Goal: Task Accomplishment & Management: Use online tool/utility

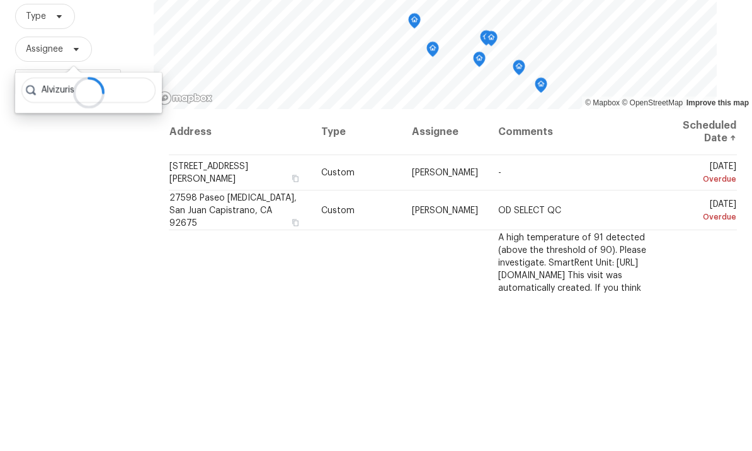
type input "Alvizuris"
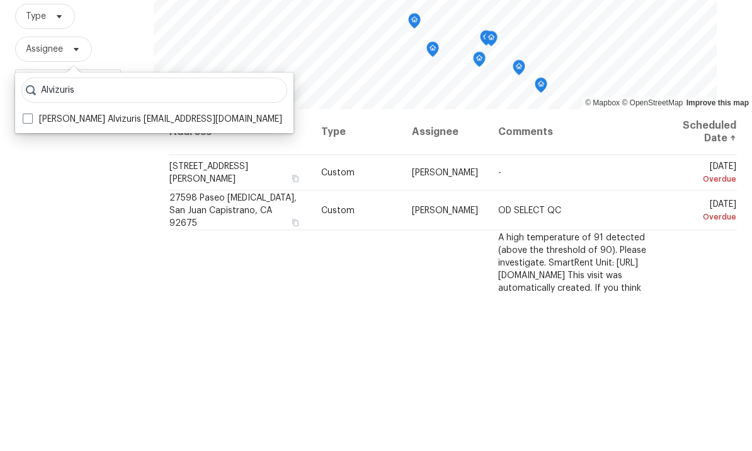
click at [28, 271] on span at bounding box center [28, 276] width 10 height 10
click at [28, 270] on input "[PERSON_NAME] Alvizuris [EMAIL_ADDRESS][DOMAIN_NAME]" at bounding box center [27, 274] width 8 height 8
checkbox input "true"
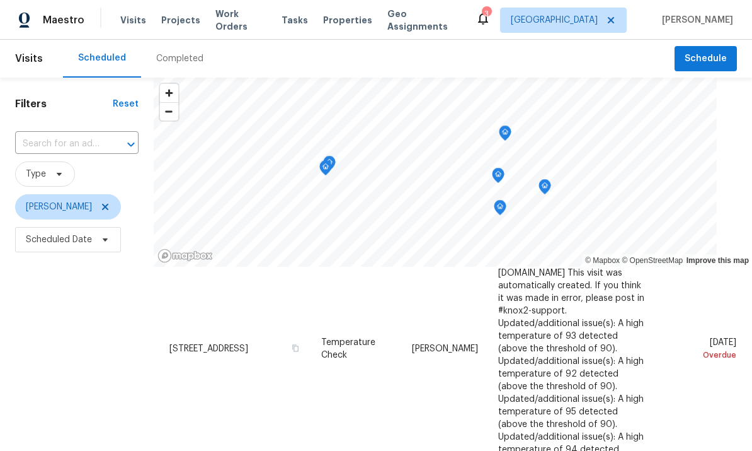
scroll to position [84, 0]
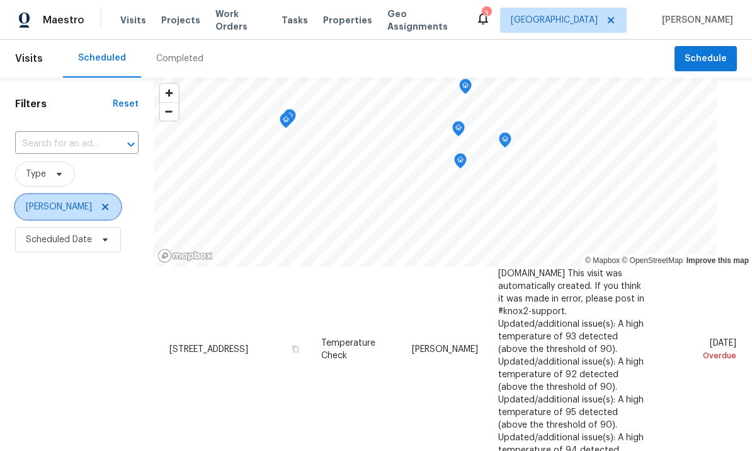
click at [53, 200] on span "[PERSON_NAME]" at bounding box center [59, 206] width 66 height 13
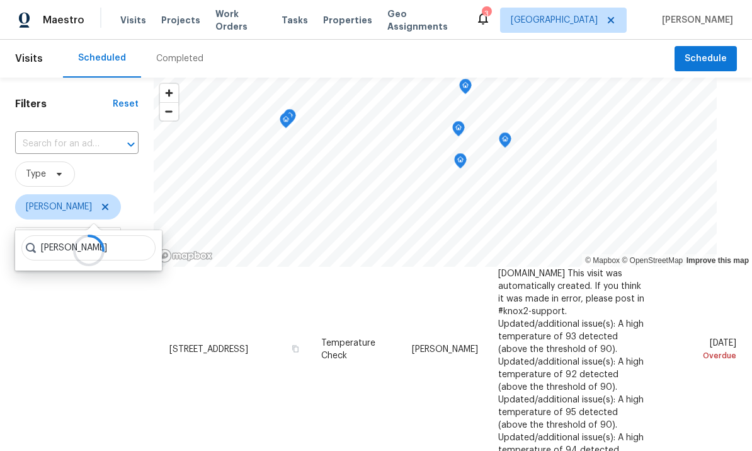
type input "[PERSON_NAME]"
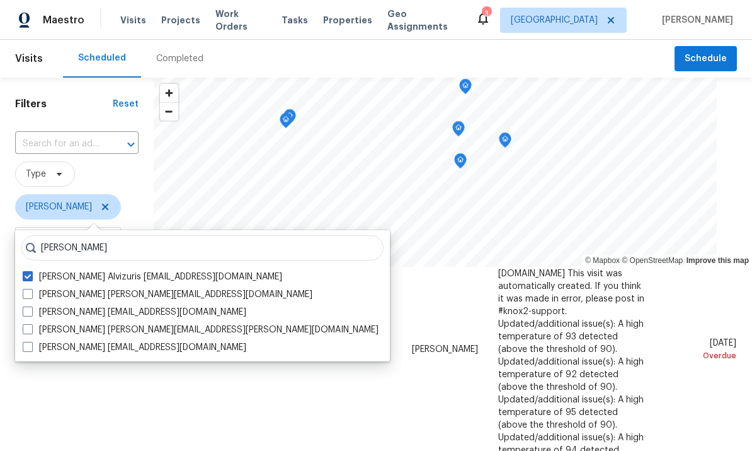
click at [27, 324] on span at bounding box center [28, 329] width 10 height 10
click at [27, 323] on input "[PERSON_NAME] [PERSON_NAME][EMAIL_ADDRESS][PERSON_NAME][DOMAIN_NAME]" at bounding box center [27, 327] width 8 height 8
checkbox input "true"
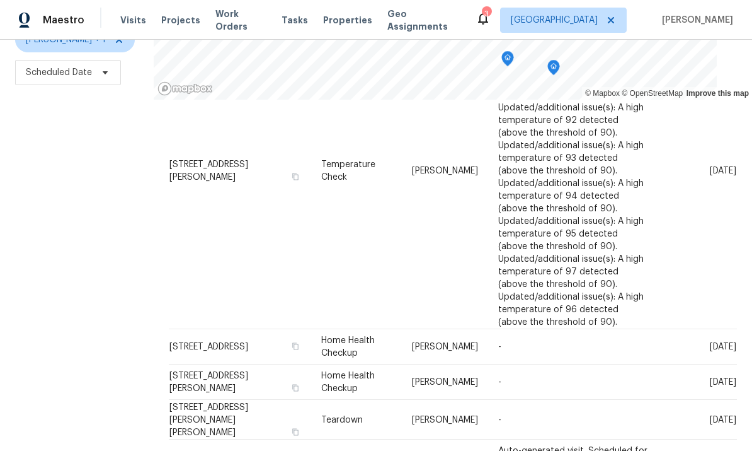
scroll to position [376, 0]
click at [54, 200] on div "Filters Reset ​ Type [PERSON_NAME] + 1 Scheduled Date" at bounding box center [77, 185] width 154 height 549
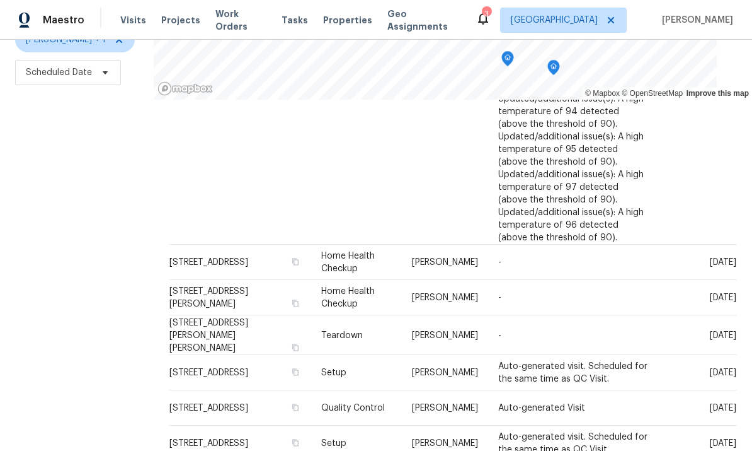
scroll to position [459, 0]
click at [50, 209] on div "Filters Reset ​ Type [PERSON_NAME] + 1 Scheduled Date" at bounding box center [77, 185] width 154 height 549
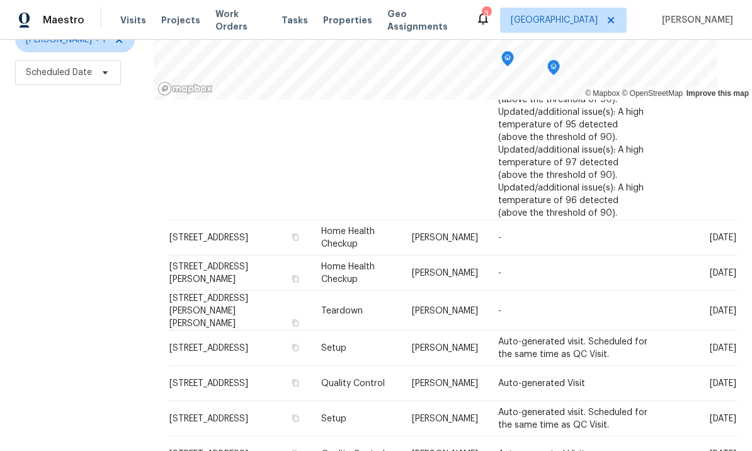
scroll to position [483, 0]
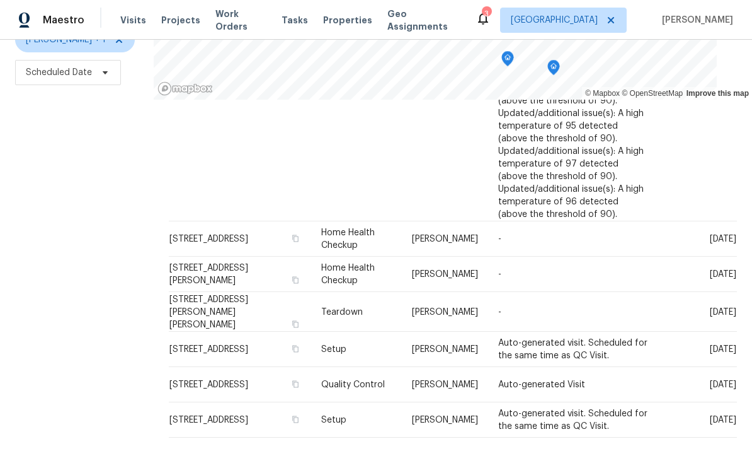
click at [59, 189] on div "Filters Reset ​ Type [PERSON_NAME] + 1 Scheduled Date" at bounding box center [77, 185] width 154 height 549
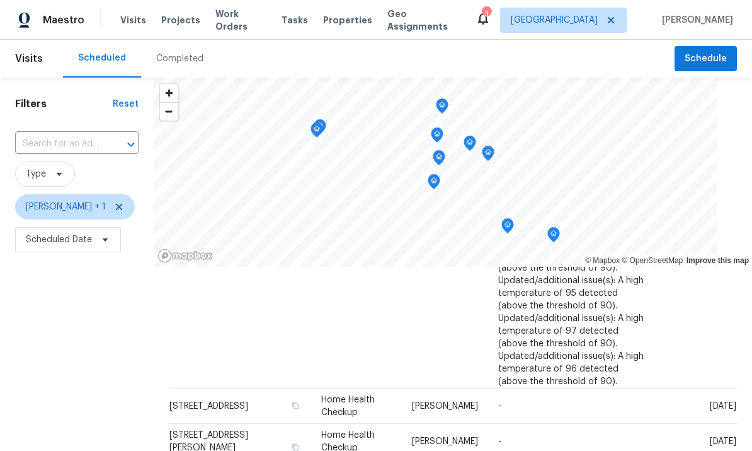
scroll to position [0, 0]
